Goal: Information Seeking & Learning: Learn about a topic

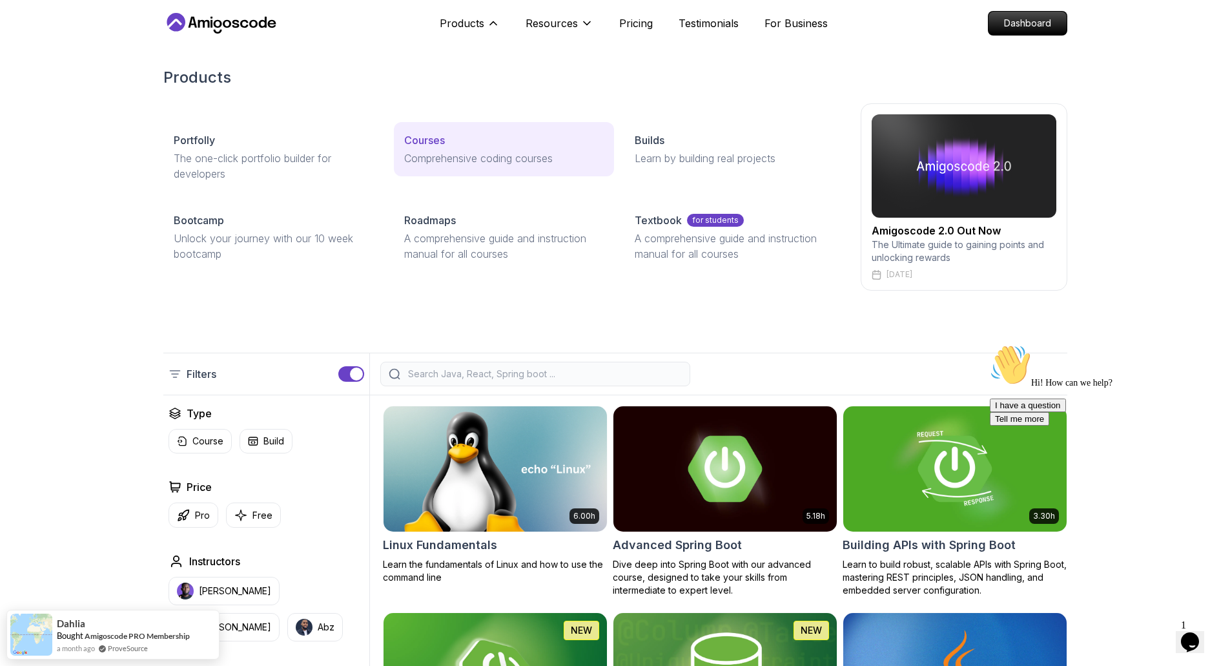
click at [436, 147] on p "Courses" at bounding box center [424, 139] width 41 height 15
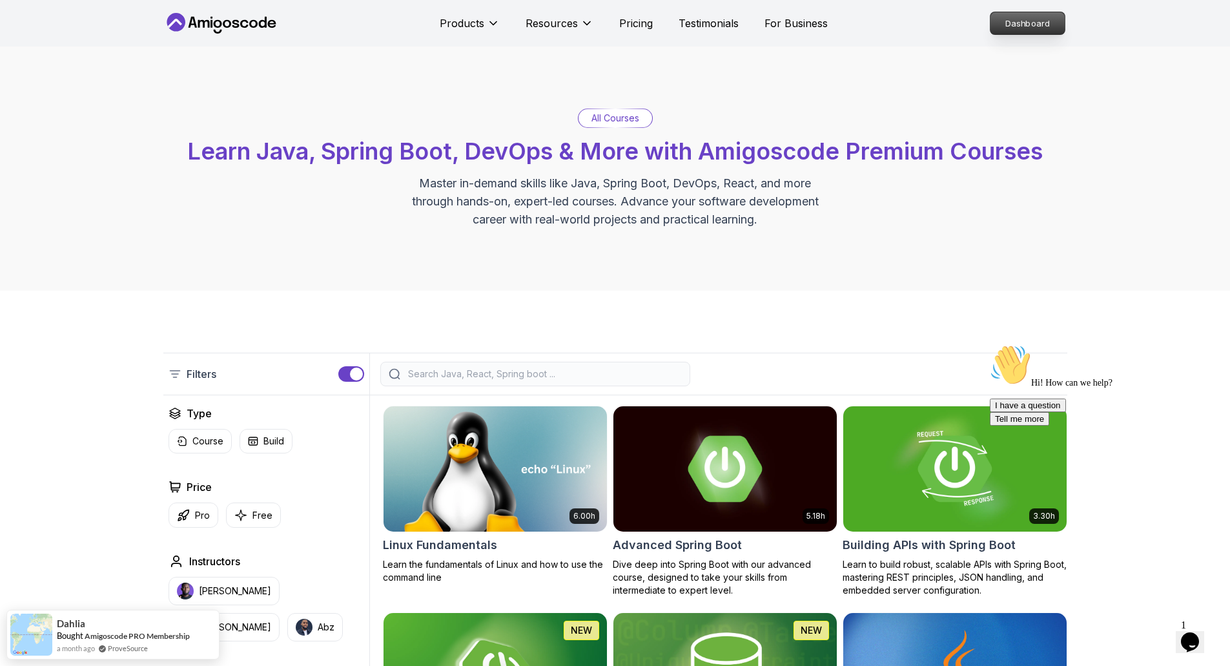
click at [1021, 23] on p "Dashboard" at bounding box center [1027, 23] width 74 height 22
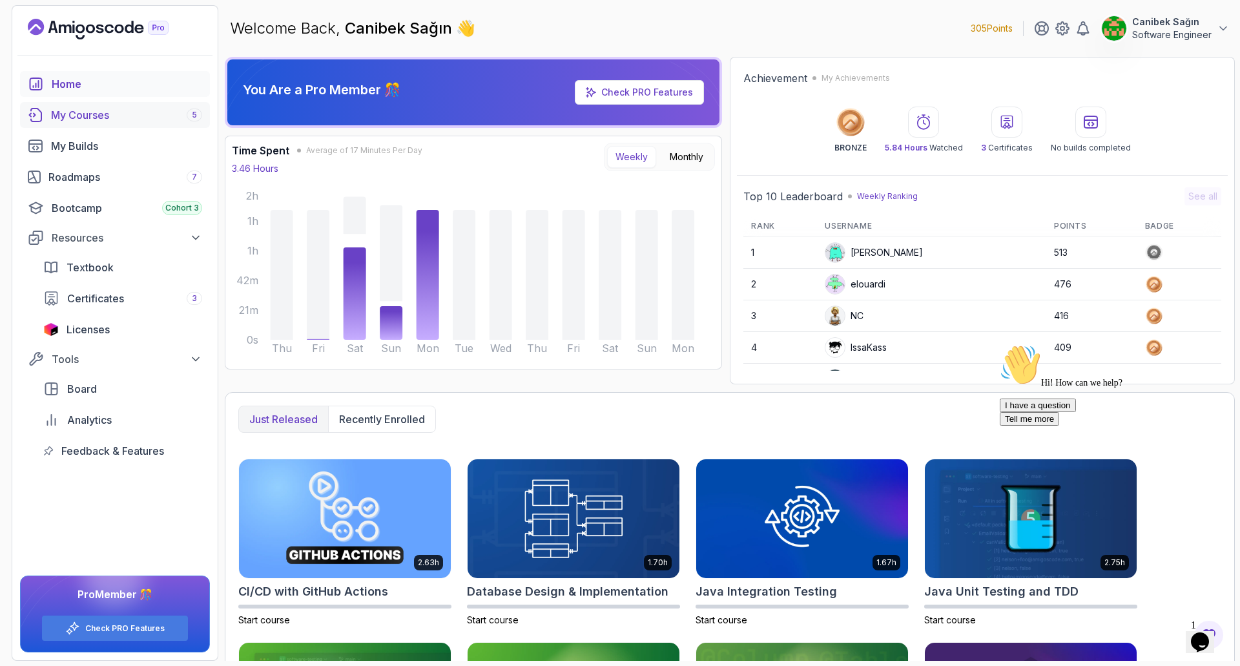
click at [97, 119] on div "My Courses 5" at bounding box center [126, 114] width 151 height 15
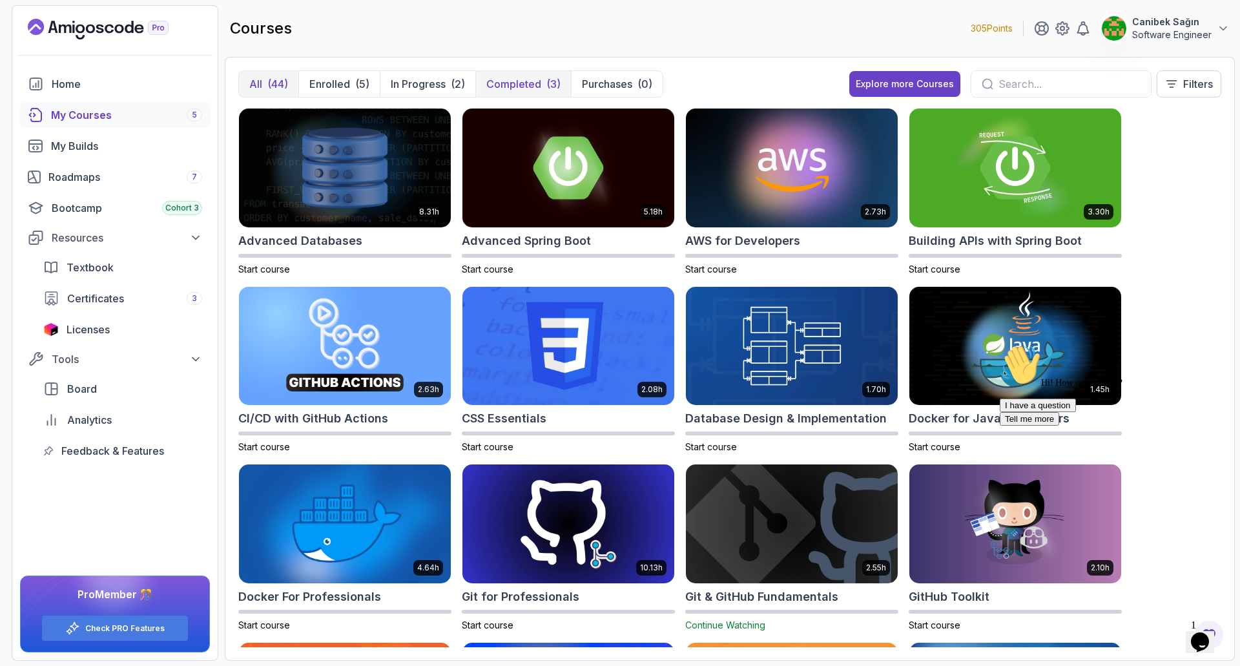
click at [513, 87] on p "Completed" at bounding box center [513, 83] width 55 height 15
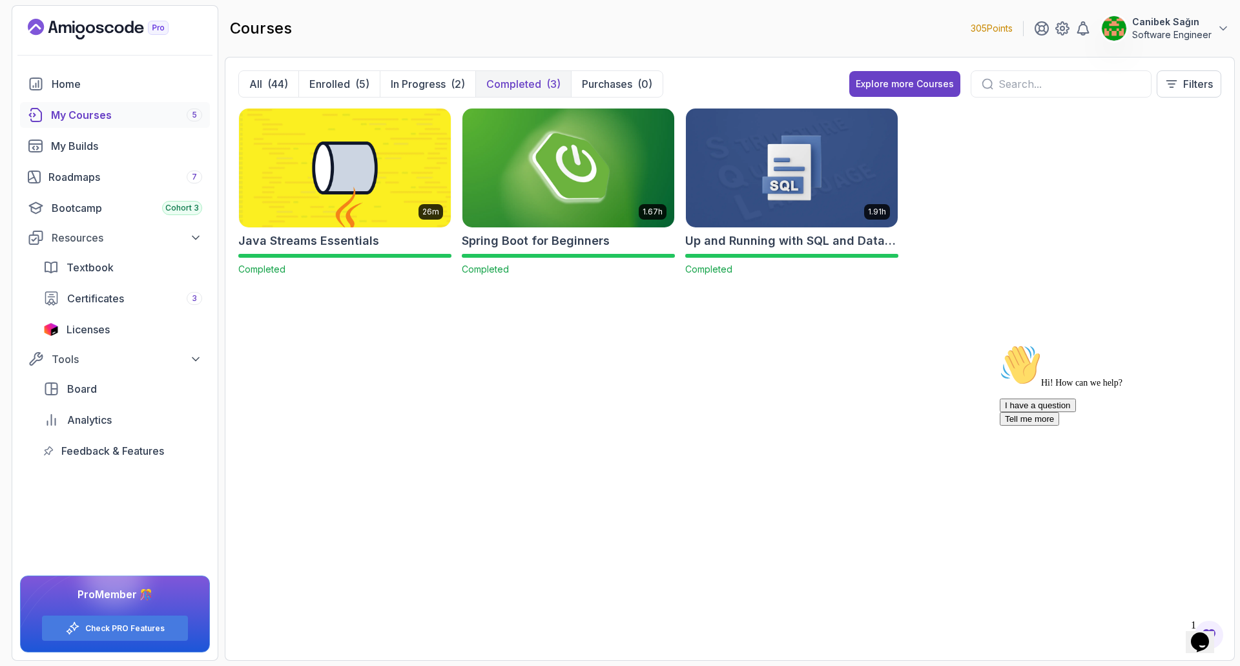
click at [535, 179] on img at bounding box center [568, 167] width 222 height 125
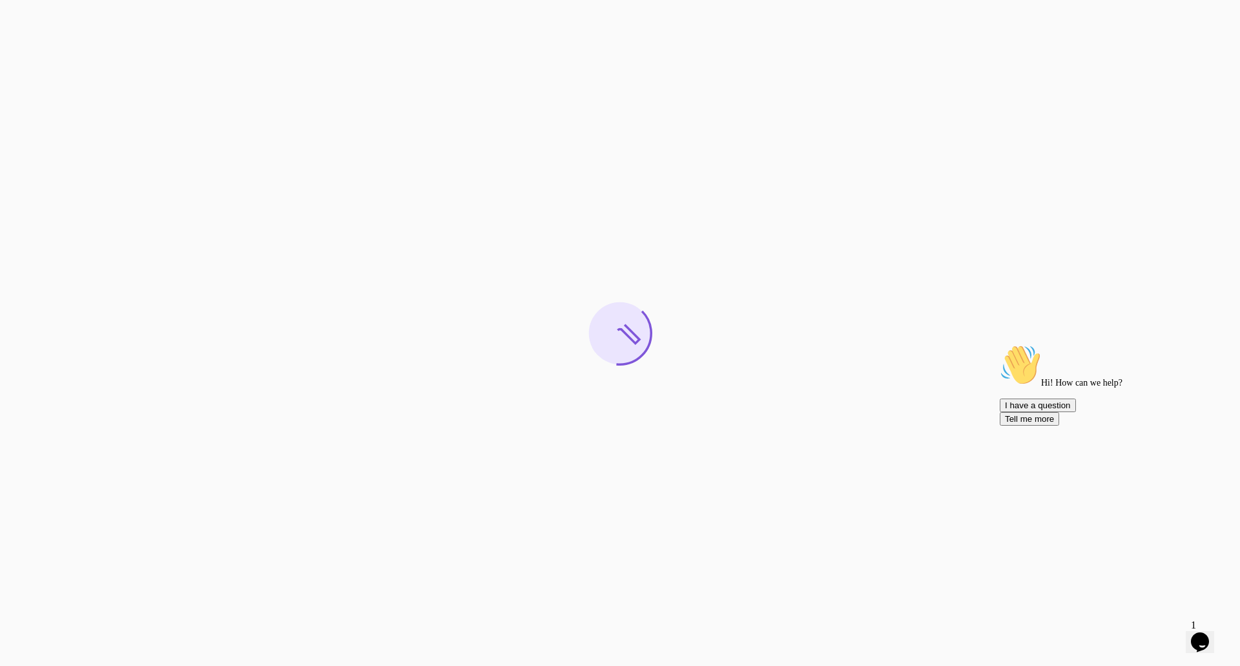
click at [1220, 344] on div "Chat attention grabber" at bounding box center [1115, 344] width 232 height 0
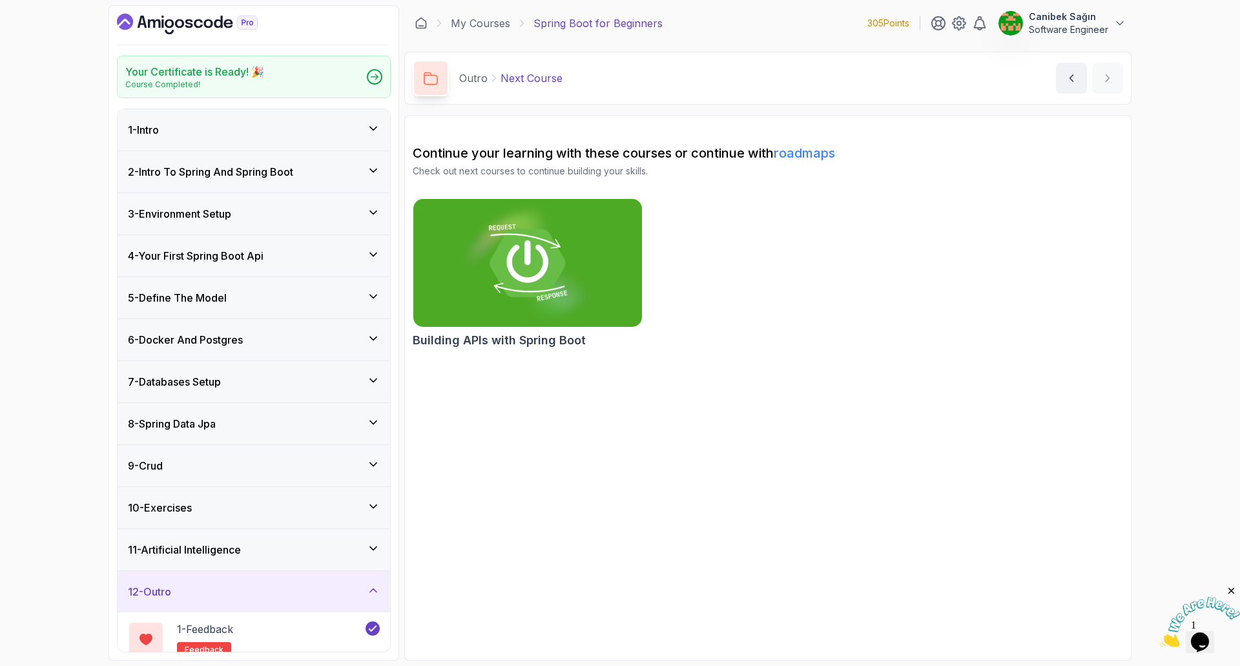
click at [243, 136] on div "1 - Intro" at bounding box center [254, 129] width 252 height 15
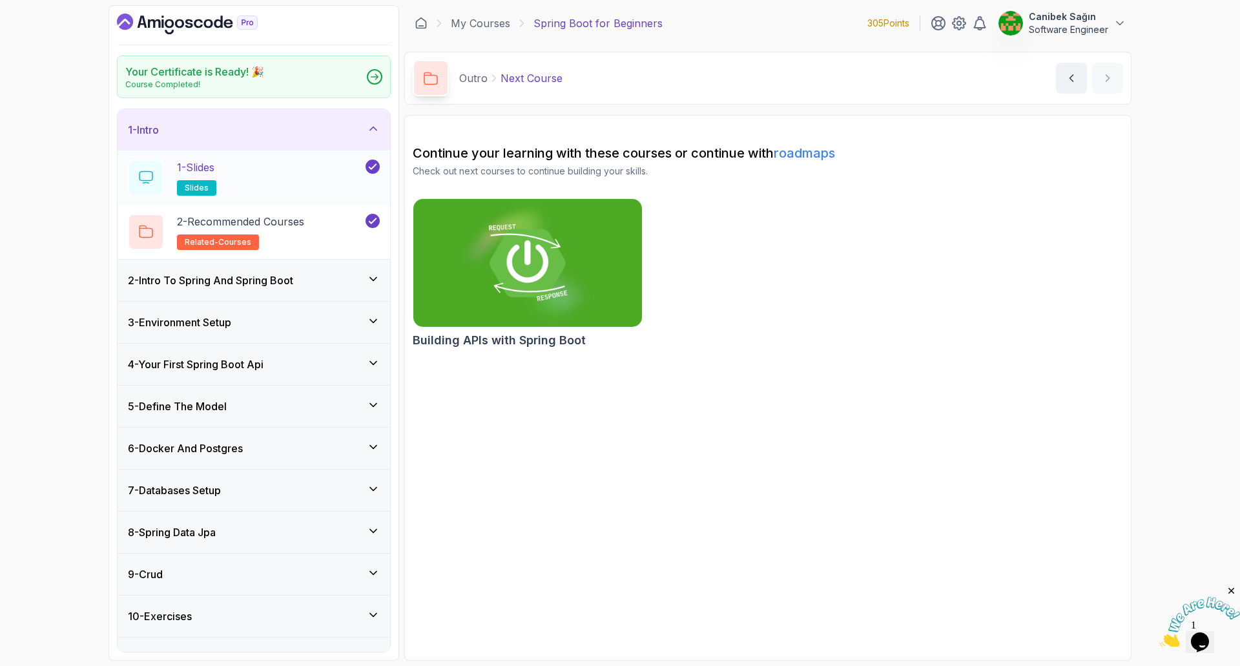
click at [239, 189] on div "1 - Slides slides" at bounding box center [245, 177] width 235 height 36
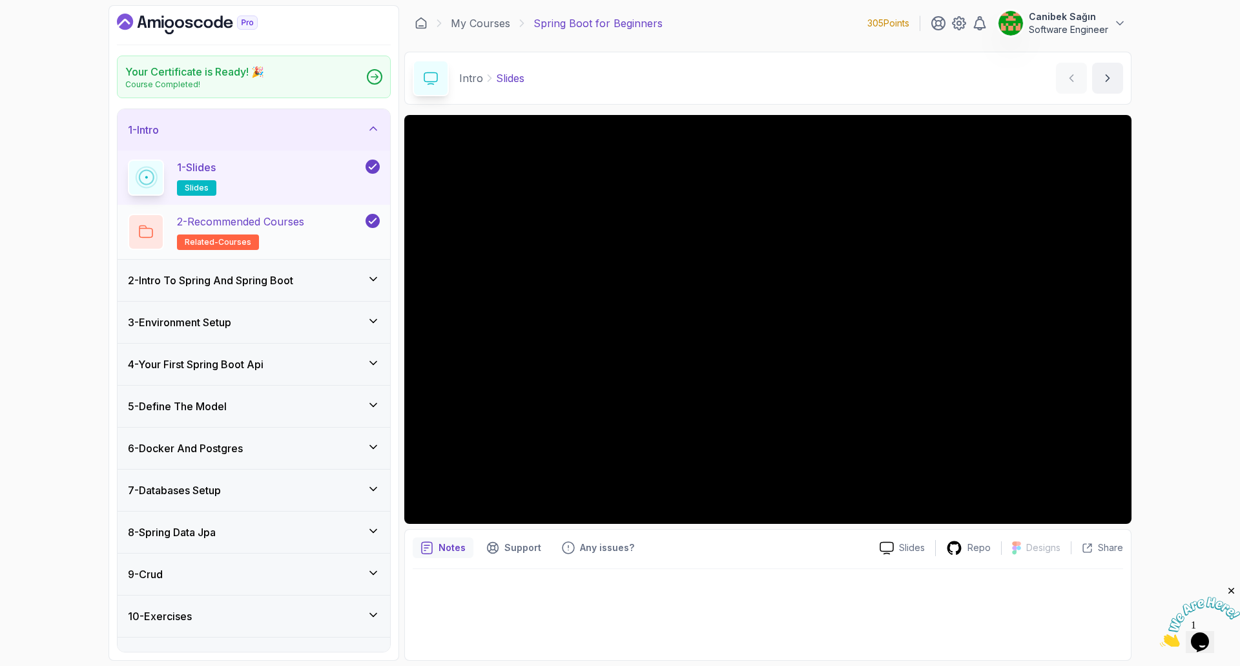
click at [289, 221] on p "2 - Recommended Courses" at bounding box center [240, 221] width 127 height 15
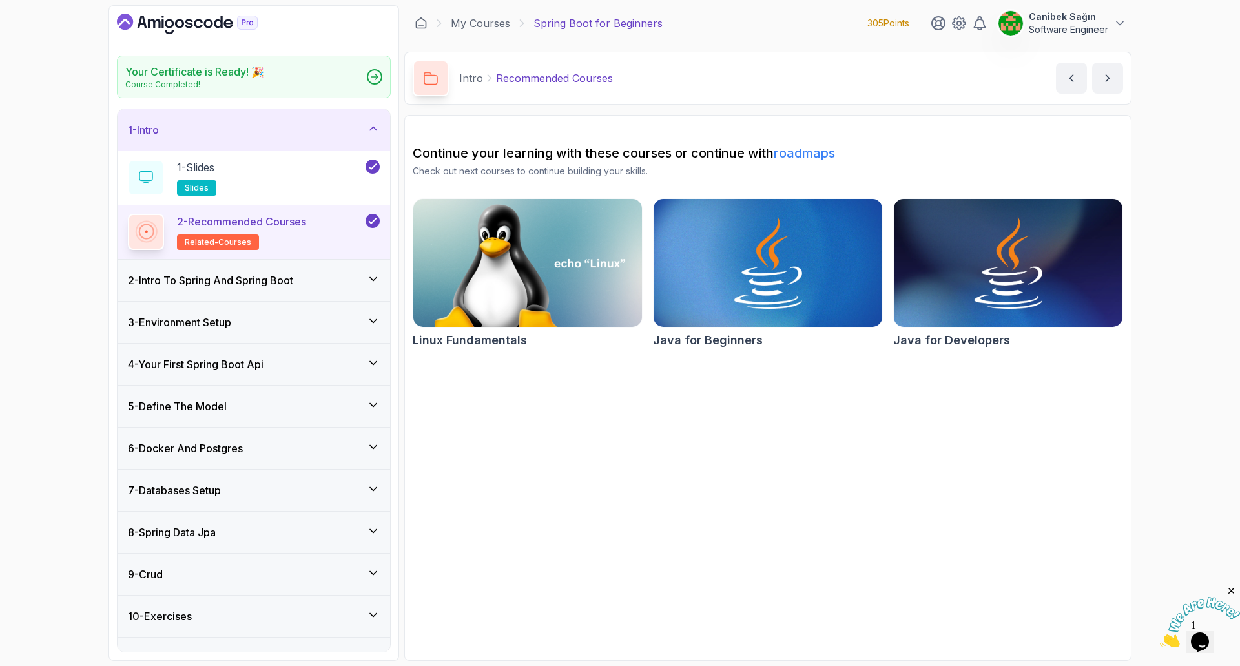
click at [238, 276] on h3 "2 - Intro To Spring And Spring Boot" at bounding box center [210, 279] width 165 height 15
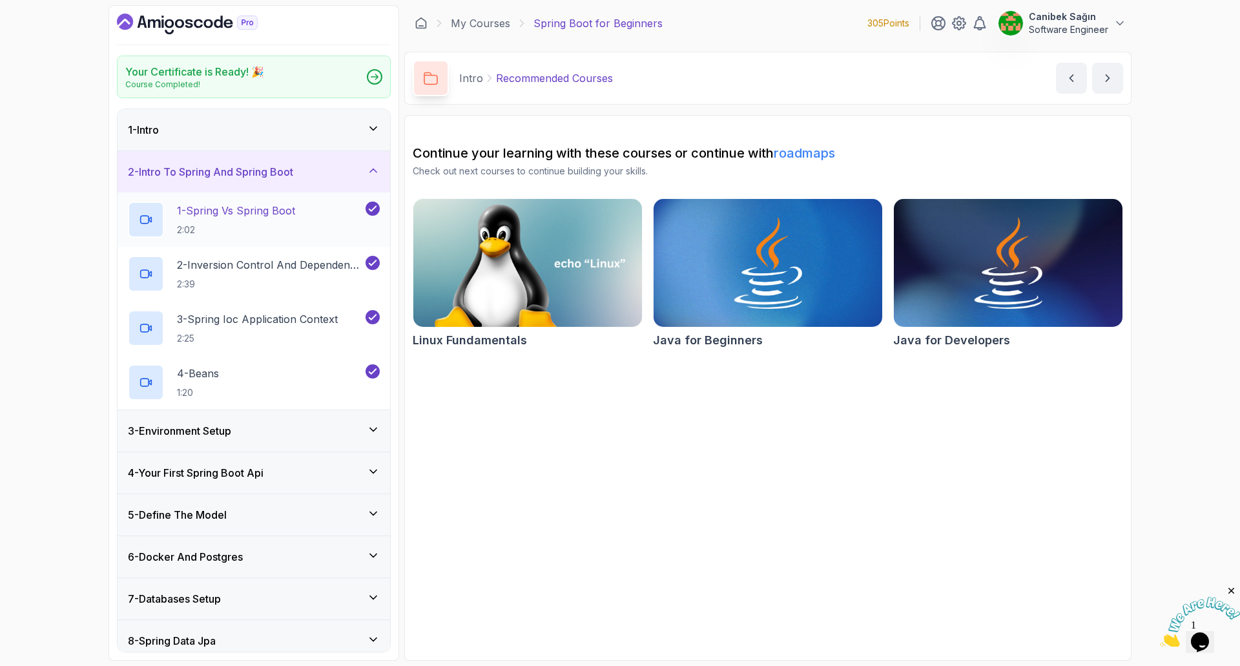
click at [221, 222] on h2 "1 - Spring Vs Spring Boot 2:02" at bounding box center [236, 220] width 118 height 34
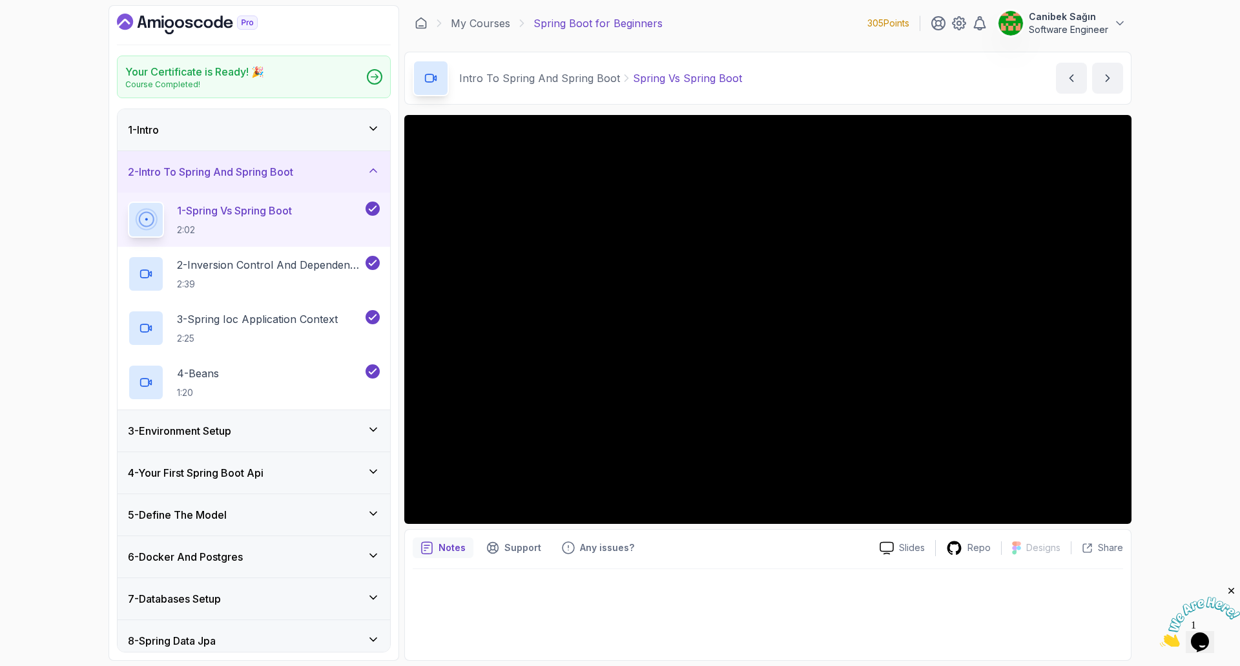
click at [1162, 535] on div "Your Certificate is Ready! 🎉 Course Completed! 1 - Intro 2 - Intro To Spring An…" at bounding box center [620, 333] width 1240 height 666
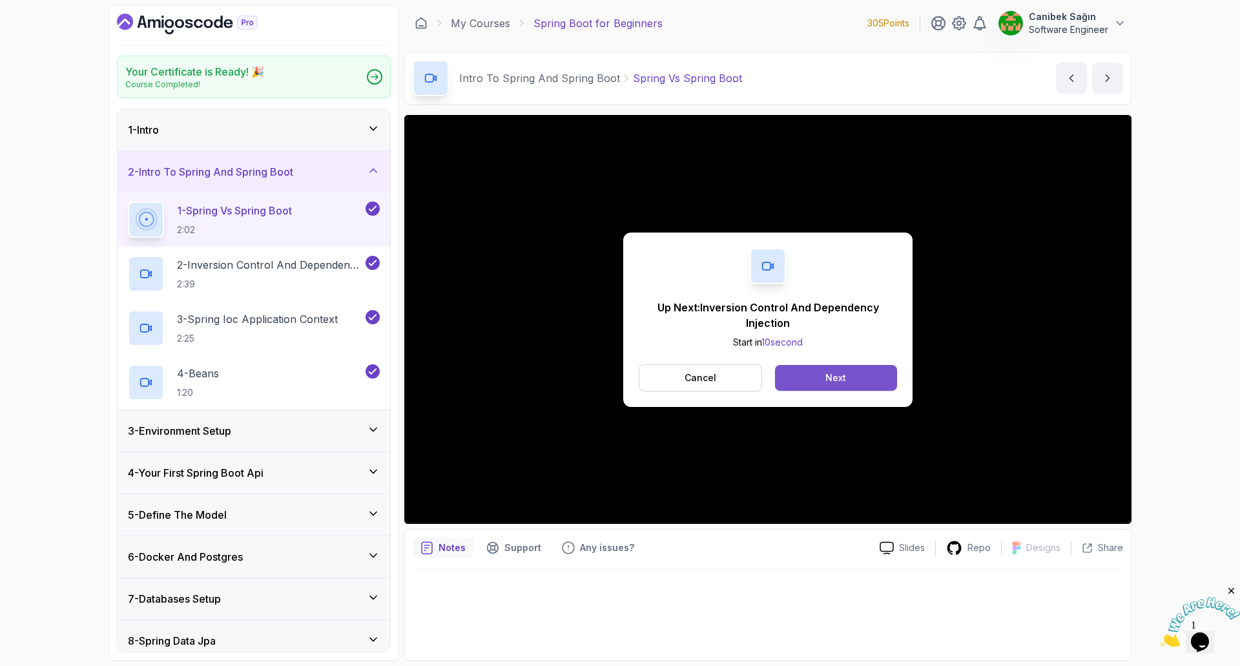
click at [841, 371] on div "Next" at bounding box center [835, 377] width 21 height 13
